Goal: Transaction & Acquisition: Book appointment/travel/reservation

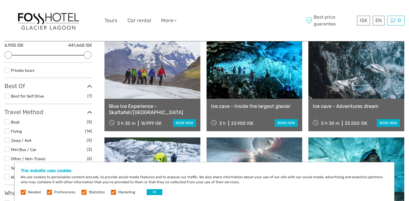
scroll to position [80, 0]
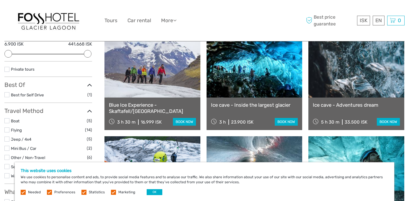
click at [73, 121] on label "Boat" at bounding box center [49, 120] width 76 height 7
click at [0, 0] on input "checkbox" at bounding box center [0, 0] width 0 height 0
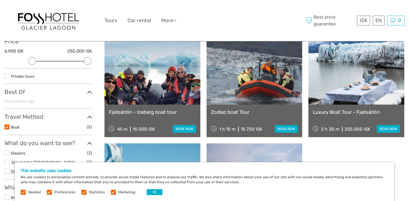
scroll to position [86, 0]
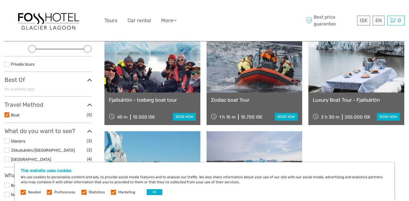
click at [393, 117] on link "book now" at bounding box center [388, 117] width 23 height 8
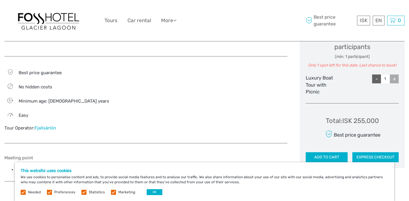
scroll to position [284, 0]
drag, startPoint x: 378, startPoint y: 117, endPoint x: 356, endPoint y: 117, distance: 22.4
click at [356, 117] on div "Total : ISK 255,000" at bounding box center [352, 120] width 53 height 9
drag, startPoint x: 354, startPoint y: 119, endPoint x: 384, endPoint y: 118, distance: 29.8
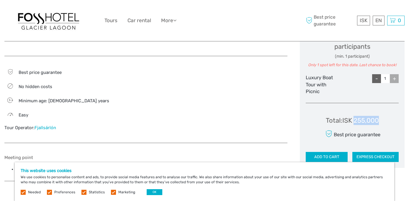
click at [384, 118] on div "Total : ISK 255,000 Best price guarantee ADD TO CART EXPRESS CHECKOUT" at bounding box center [351, 135] width 93 height 54
copy div "255,000"
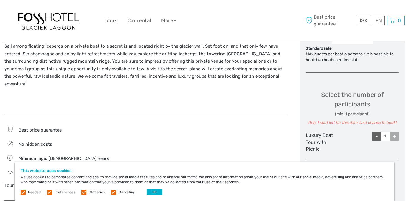
scroll to position [0, 0]
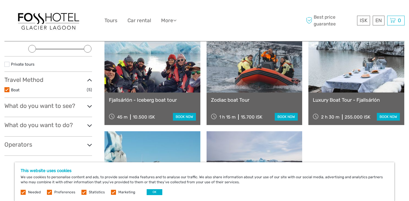
click at [282, 116] on link "book now" at bounding box center [286, 117] width 23 height 8
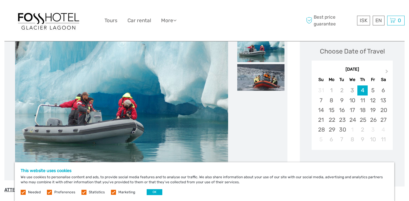
scroll to position [86, 0]
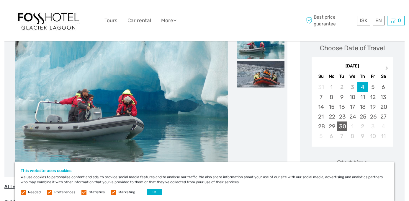
click at [343, 125] on div "30" at bounding box center [341, 126] width 10 height 10
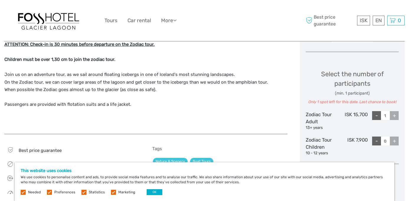
scroll to position [229, 0]
click at [392, 114] on div "+" at bounding box center [394, 114] width 9 height 9
click at [394, 114] on div "+" at bounding box center [394, 114] width 9 height 9
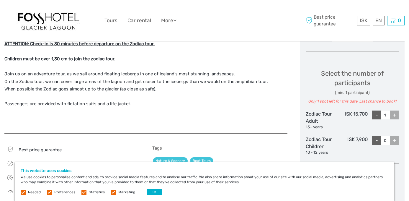
click at [394, 114] on div "+" at bounding box center [394, 114] width 9 height 9
click at [153, 189] on button "OK" at bounding box center [155, 192] width 16 height 6
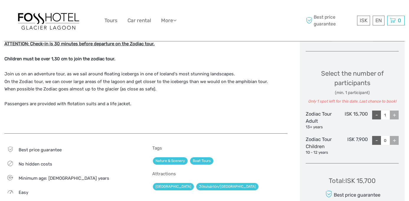
click at [397, 140] on div "+" at bounding box center [394, 140] width 9 height 9
click at [393, 114] on div "+" at bounding box center [394, 114] width 9 height 9
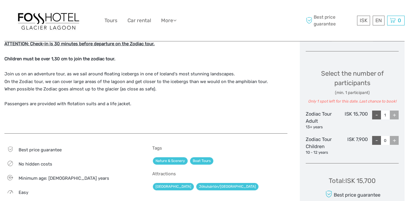
click at [393, 114] on div "+" at bounding box center [394, 114] width 9 height 9
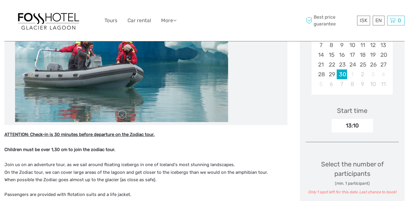
scroll to position [0, 0]
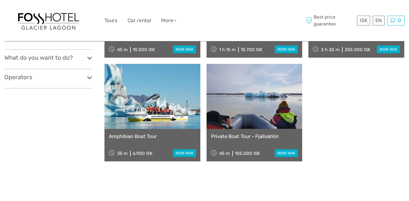
scroll to position [153, 0]
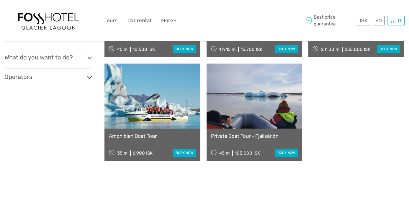
click at [287, 155] on link "book now" at bounding box center [286, 153] width 23 height 8
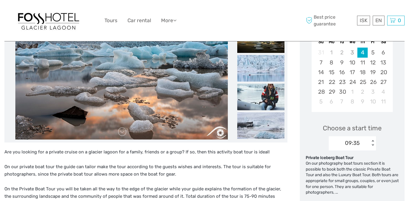
scroll to position [140, 0]
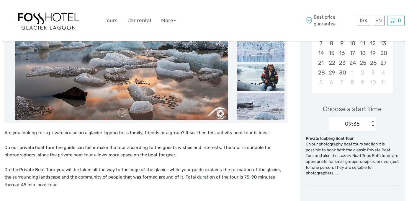
click at [375, 110] on span "Choose a start time" at bounding box center [352, 108] width 59 height 9
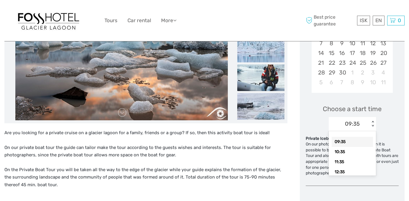
click at [357, 124] on div "09:35" at bounding box center [352, 124] width 15 height 8
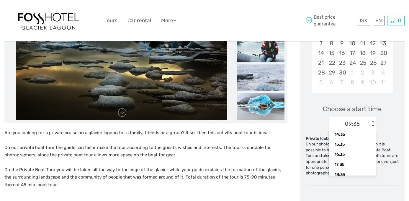
scroll to position [62, 0]
click at [351, 162] on div "17:35" at bounding box center [351, 160] width 41 height 10
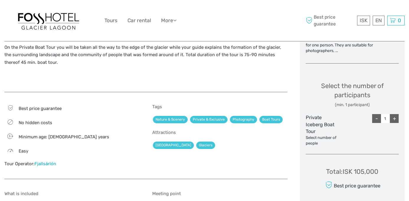
scroll to position [270, 0]
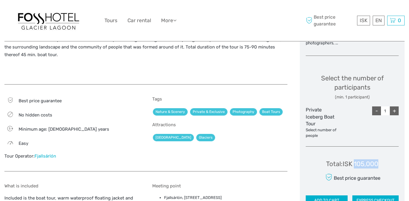
drag, startPoint x: 383, startPoint y: 164, endPoint x: 354, endPoint y: 162, distance: 28.4
click at [354, 162] on div "Total : ISK 105,000 Best price guarantee ADD TO CART EXPRESS CHECKOUT" at bounding box center [351, 178] width 93 height 54
copy div "105,000"
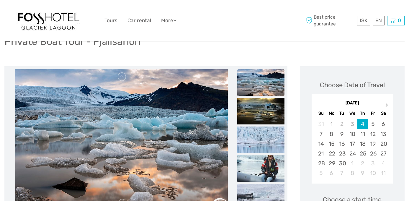
scroll to position [107, 0]
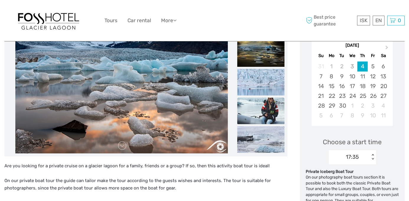
click at [268, 107] on img at bounding box center [260, 110] width 47 height 27
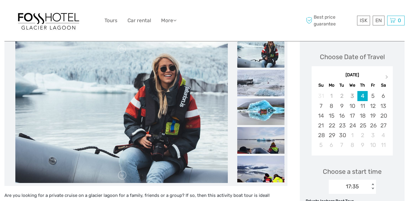
scroll to position [76, 0]
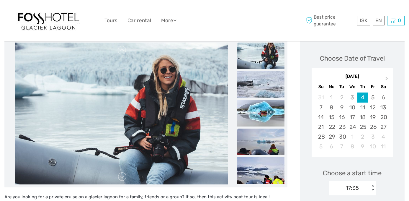
click at [271, 146] on img at bounding box center [260, 141] width 47 height 27
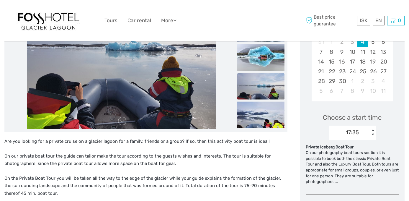
scroll to position [140, 0]
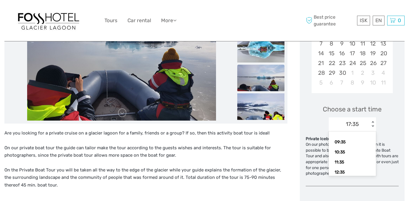
click at [370, 124] on div "< >" at bounding box center [372, 124] width 5 height 6
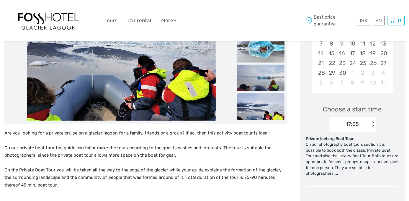
click at [386, 127] on div "Choose a start time 17:35 < >" at bounding box center [351, 115] width 93 height 38
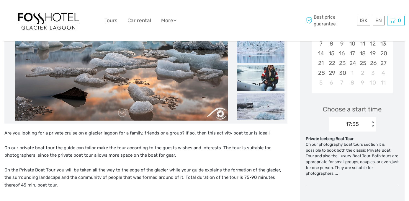
click at [359, 136] on div "Private Iceberg Boat Tour" at bounding box center [351, 139] width 93 height 6
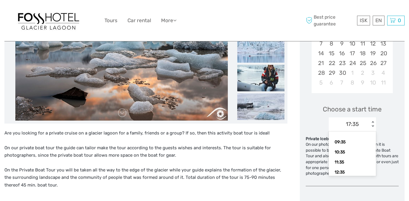
click at [360, 128] on div "17:35" at bounding box center [348, 123] width 41 height 9
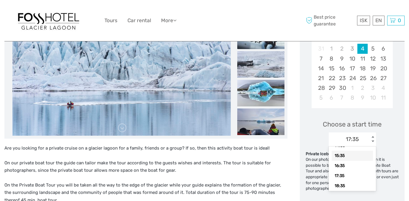
scroll to position [0, 0]
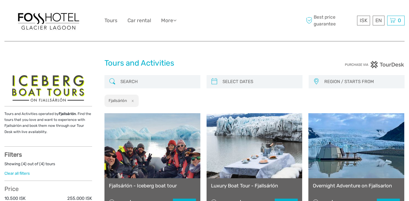
select select
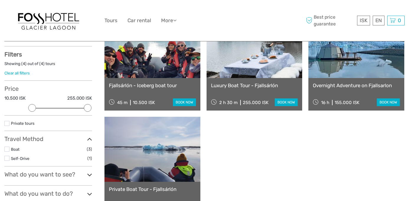
scroll to position [101, 0]
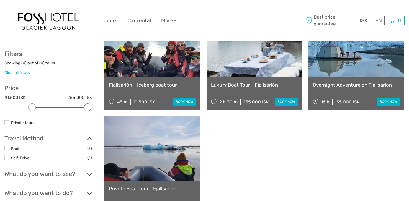
click at [241, 85] on link "Luxury Boat Tour - Fjallsárlón" at bounding box center [254, 85] width 87 height 6
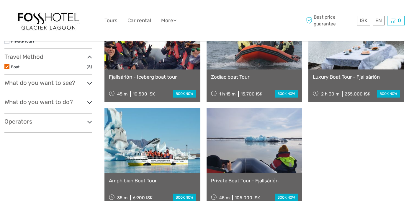
scroll to position [109, 0]
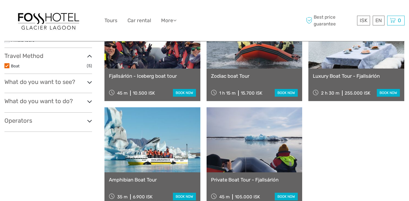
click at [161, 75] on link "Fjallsárlón - Iceberg boat tour" at bounding box center [152, 76] width 87 height 6
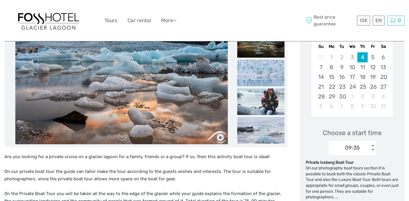
scroll to position [119, 0]
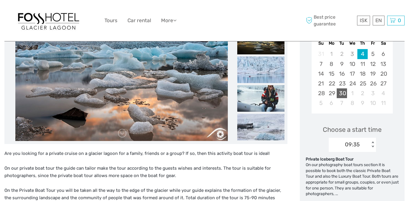
click at [339, 93] on div "30" at bounding box center [341, 93] width 10 height 10
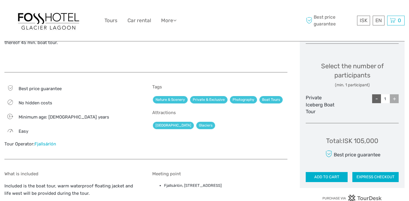
scroll to position [282, 0]
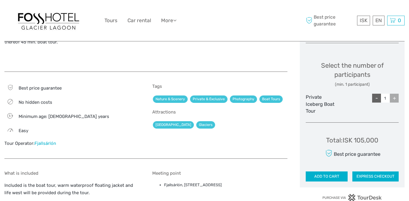
click at [395, 97] on div "+" at bounding box center [394, 97] width 9 height 9
click at [395, 98] on div "+" at bounding box center [394, 97] width 9 height 9
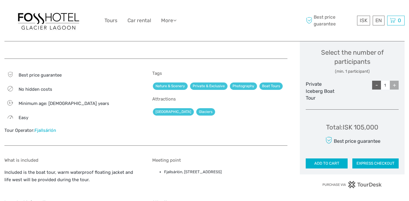
scroll to position [296, 0]
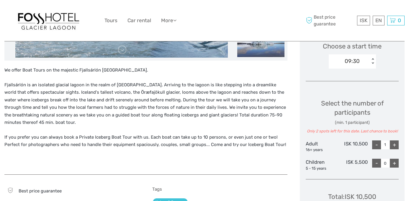
scroll to position [203, 0]
click at [394, 144] on div "+" at bounding box center [394, 144] width 9 height 9
type input "2"
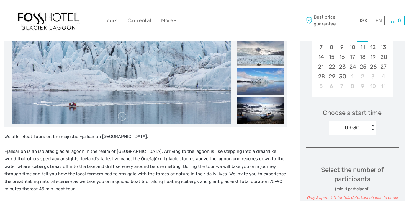
scroll to position [76, 0]
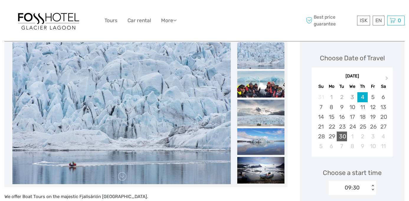
click at [343, 133] on div "30" at bounding box center [341, 136] width 10 height 10
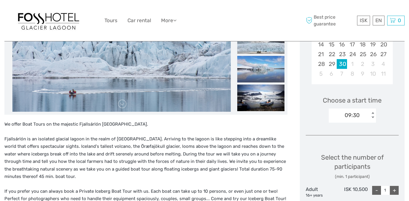
scroll to position [161, 0]
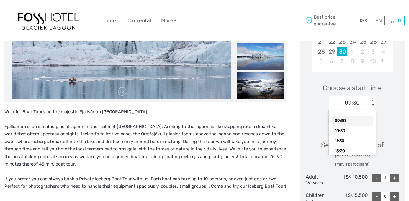
click at [369, 96] on div "09:30 < >" at bounding box center [351, 103] width 47 height 14
click at [397, 173] on div "+" at bounding box center [394, 177] width 9 height 9
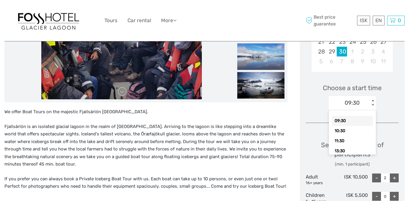
click at [372, 102] on div "< >" at bounding box center [372, 103] width 5 height 6
click at [356, 148] on div "13:30" at bounding box center [351, 151] width 41 height 10
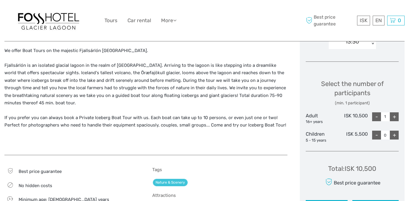
scroll to position [222, 0]
click at [391, 117] on div "+" at bounding box center [394, 116] width 9 height 9
type input "2"
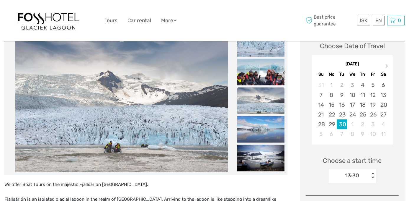
scroll to position [90, 0]
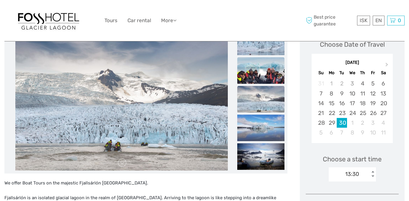
click at [265, 76] on img at bounding box center [260, 70] width 47 height 27
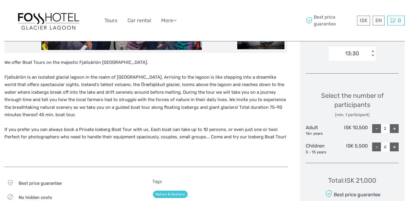
scroll to position [211, 0]
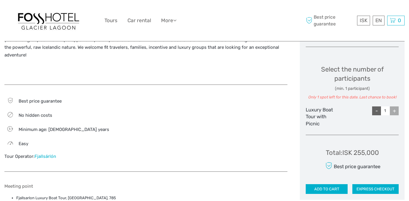
scroll to position [257, 0]
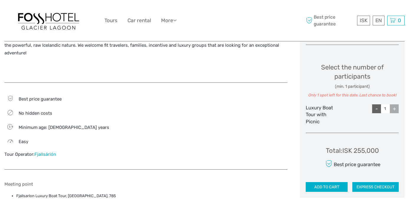
click at [394, 106] on div "+" at bounding box center [394, 108] width 9 height 9
click at [370, 111] on div "- 1 +" at bounding box center [382, 114] width 31 height 21
click at [377, 107] on div "-" at bounding box center [376, 108] width 9 height 9
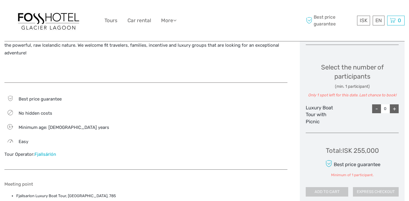
click at [392, 107] on div "+" at bounding box center [394, 108] width 9 height 9
type input "1"
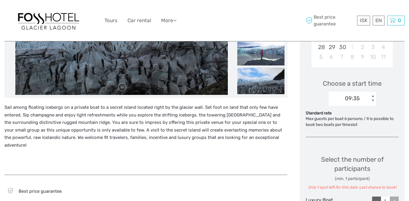
scroll to position [0, 0]
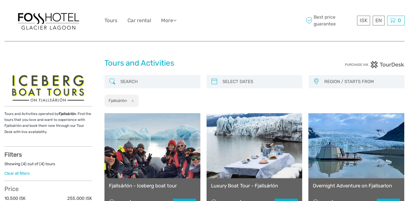
select select
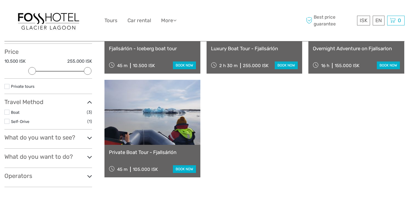
scroll to position [137, 0]
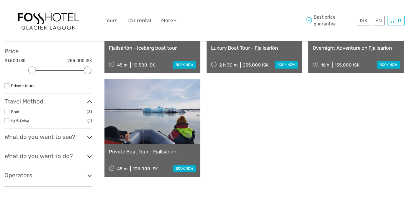
click at [85, 183] on div "Operators Fjallsárlón (4) No available Tour Operators" at bounding box center [48, 178] width 88 height 15
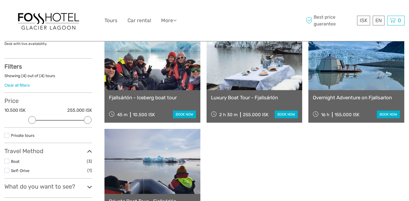
scroll to position [89, 0]
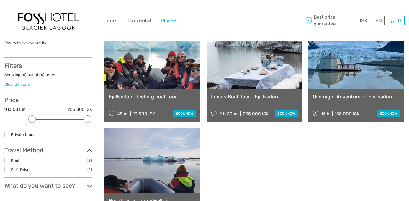
click at [174, 20] on link "More" at bounding box center [168, 20] width 15 height 9
click at [116, 16] on link "Tours" at bounding box center [110, 20] width 13 height 9
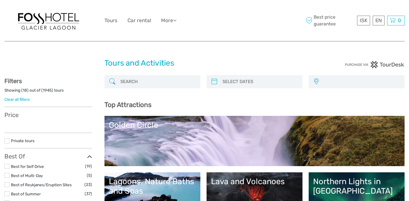
select select
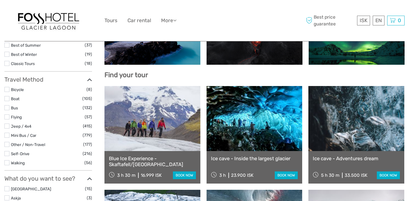
scroll to position [165, 0]
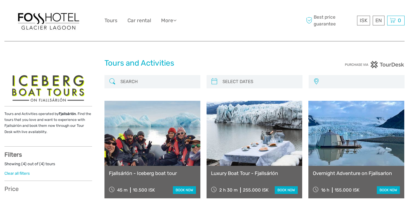
select select
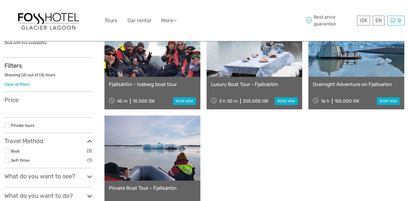
select select
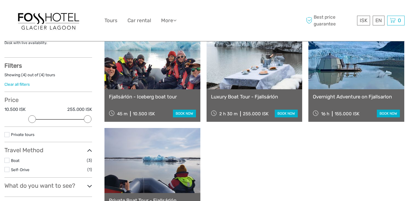
scroll to position [0, 0]
